Goal: Navigation & Orientation: Find specific page/section

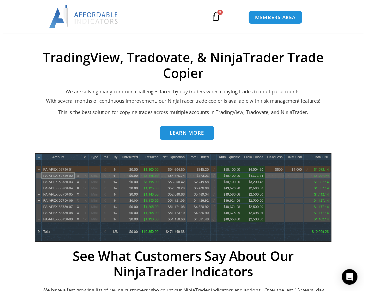
scroll to position [259, 0]
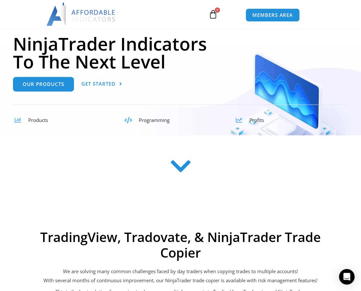
click at [177, 169] on icon at bounding box center [180, 166] width 23 height 23
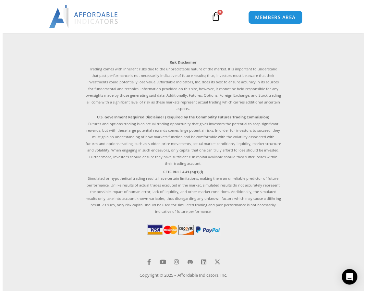
scroll to position [1979, 0]
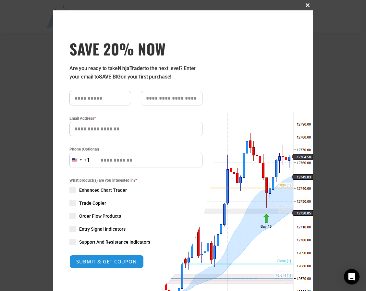
click at [304, 7] on span at bounding box center [307, 5] width 10 height 4
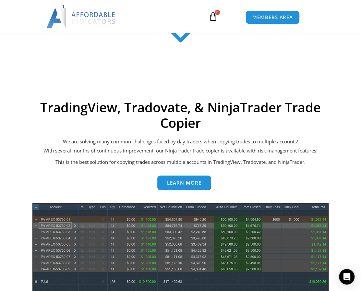
scroll to position [357, 0]
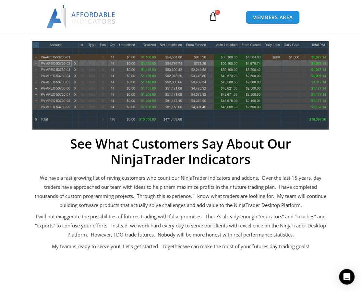
click at [75, 196] on p "We have a fast growing list of raving customers who count our NinjaTrader indic…" at bounding box center [180, 192] width 296 height 36
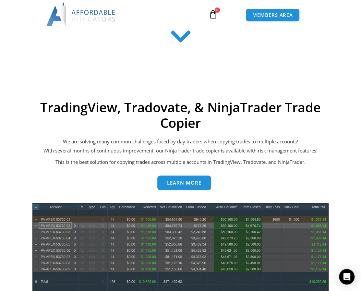
scroll to position [0, 0]
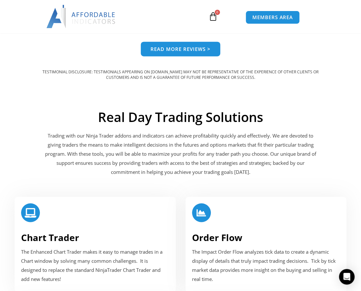
scroll to position [746, 0]
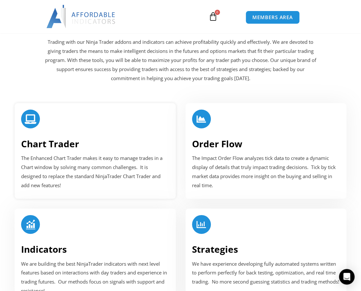
click at [70, 144] on link "Chart Trader" at bounding box center [50, 144] width 58 height 12
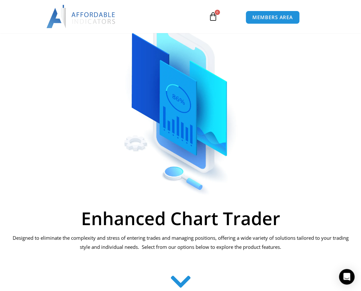
scroll to position [32, 0]
